Goal: Task Accomplishment & Management: Manage account settings

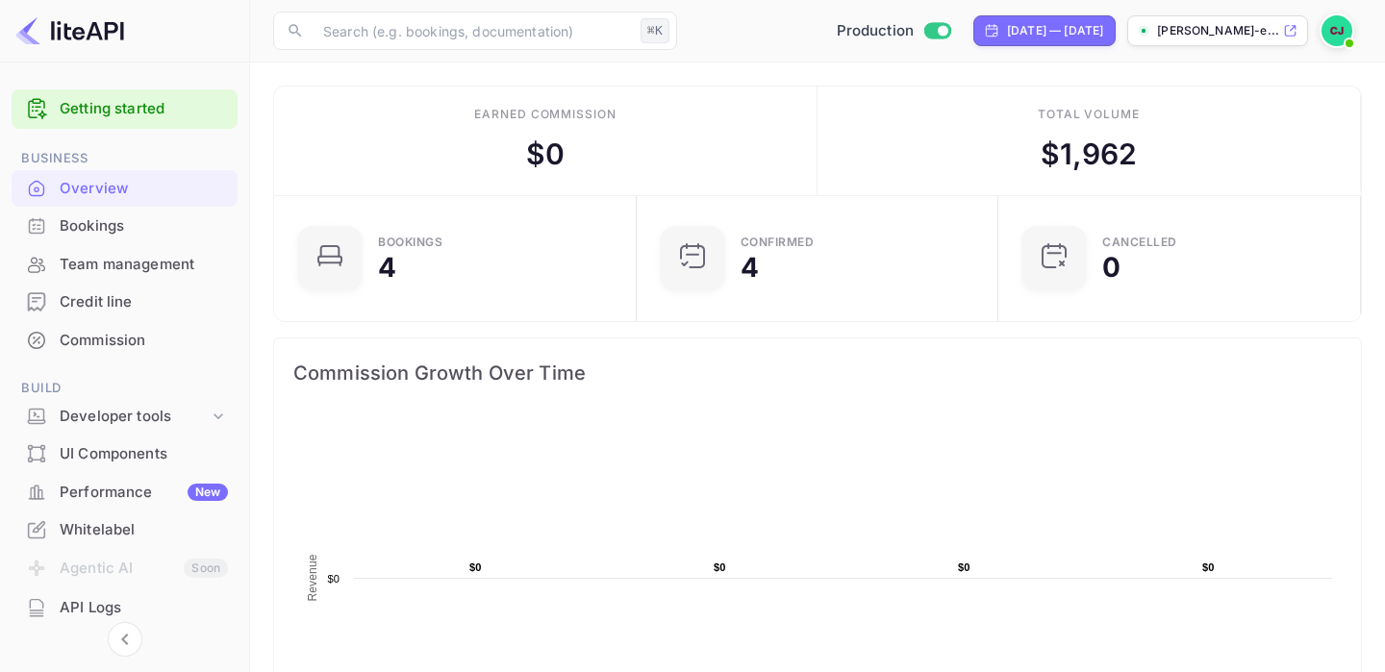
click at [107, 261] on div "Team management" at bounding box center [144, 265] width 168 height 22
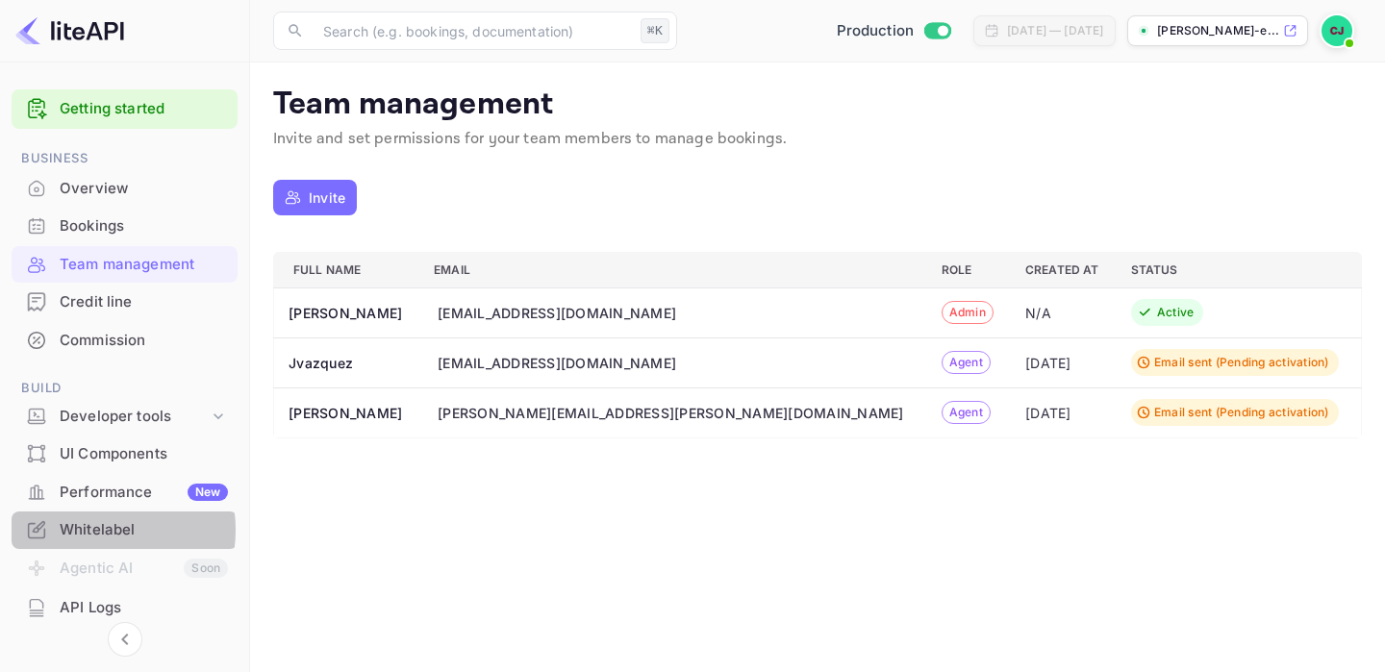
click at [88, 530] on div "Whitelabel" at bounding box center [144, 530] width 168 height 22
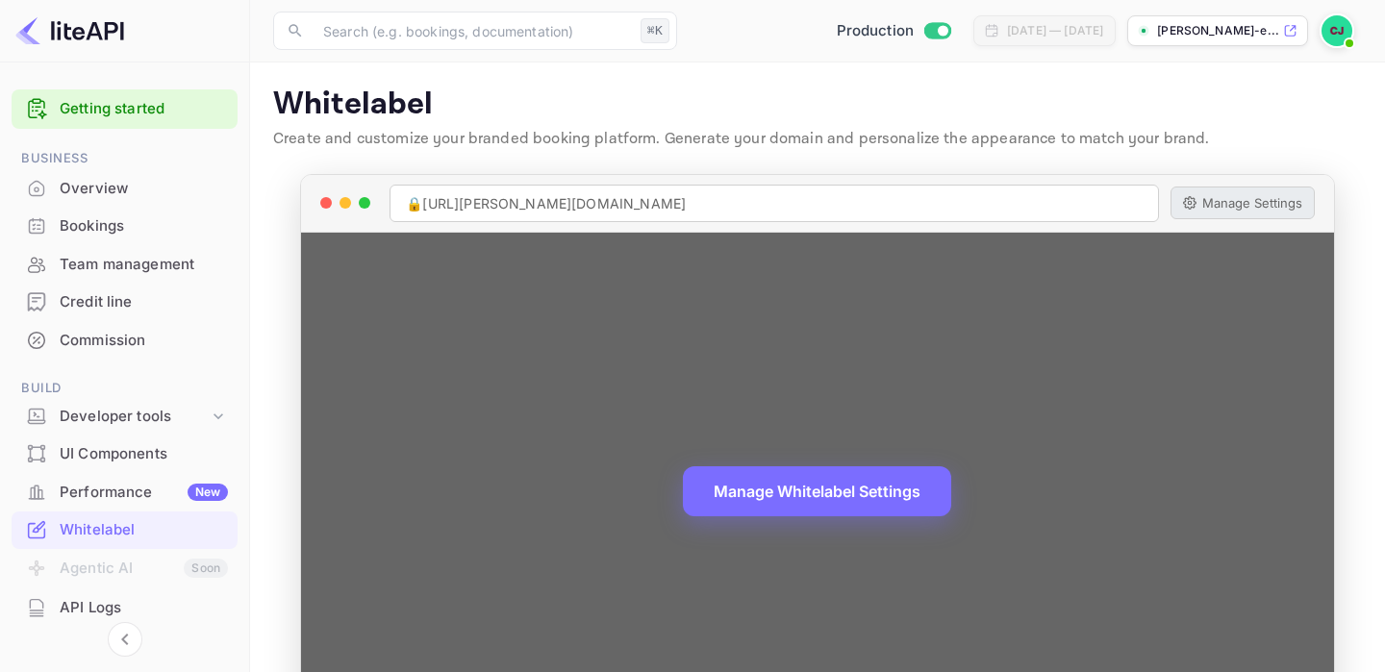
click at [1262, 200] on button "Manage Settings" at bounding box center [1242, 203] width 144 height 33
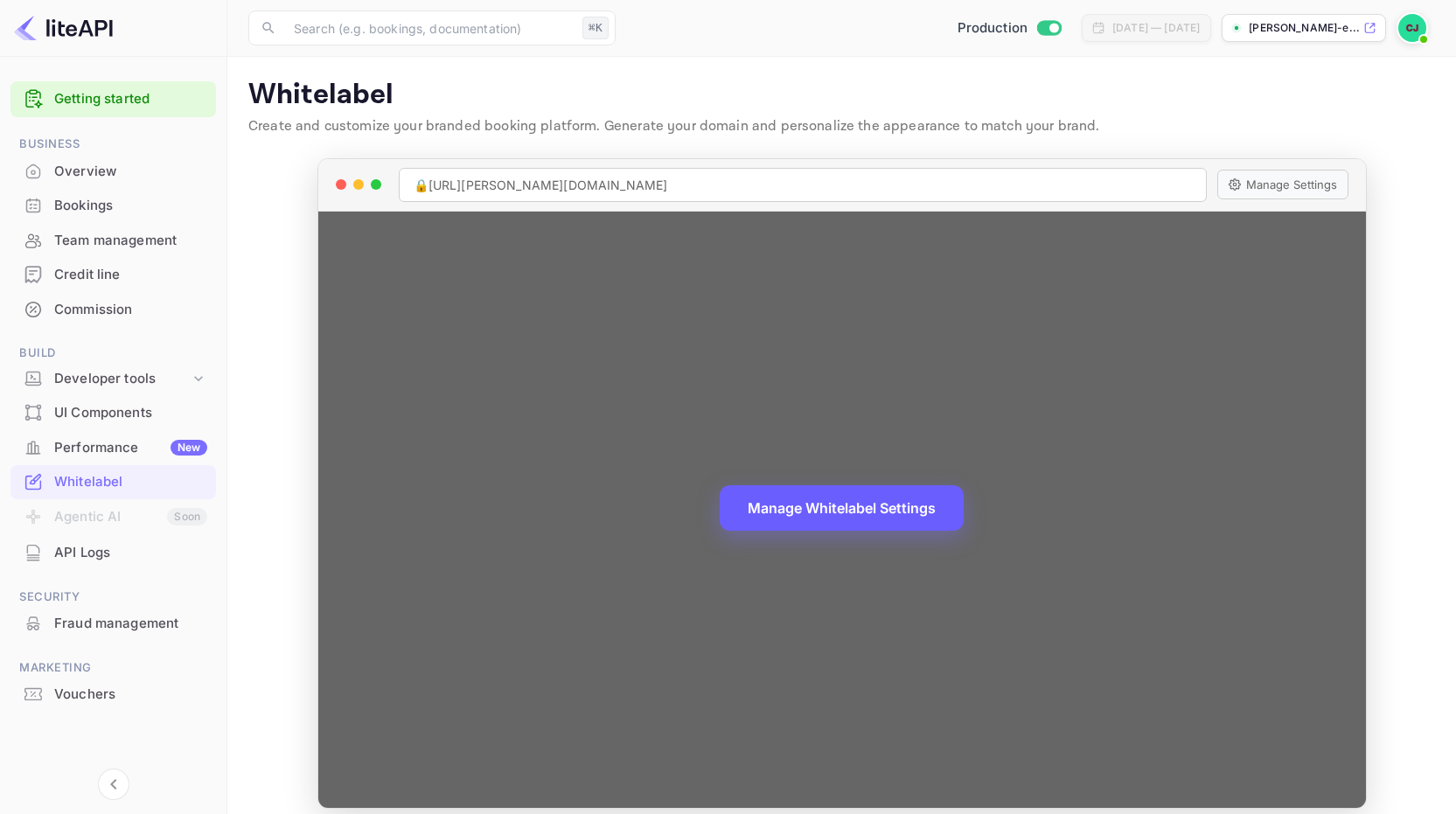
click at [863, 510] on button "Manage Whitelabel Settings" at bounding box center [841, 508] width 244 height 45
